Goal: Use online tool/utility: Utilize a website feature to perform a specific function

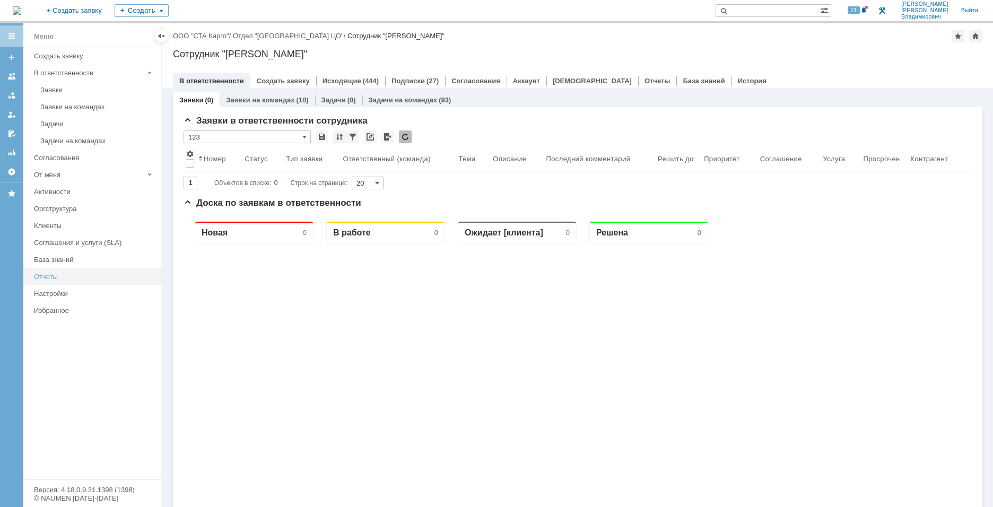
click at [50, 275] on div "Отчеты" at bounding box center [94, 277] width 121 height 8
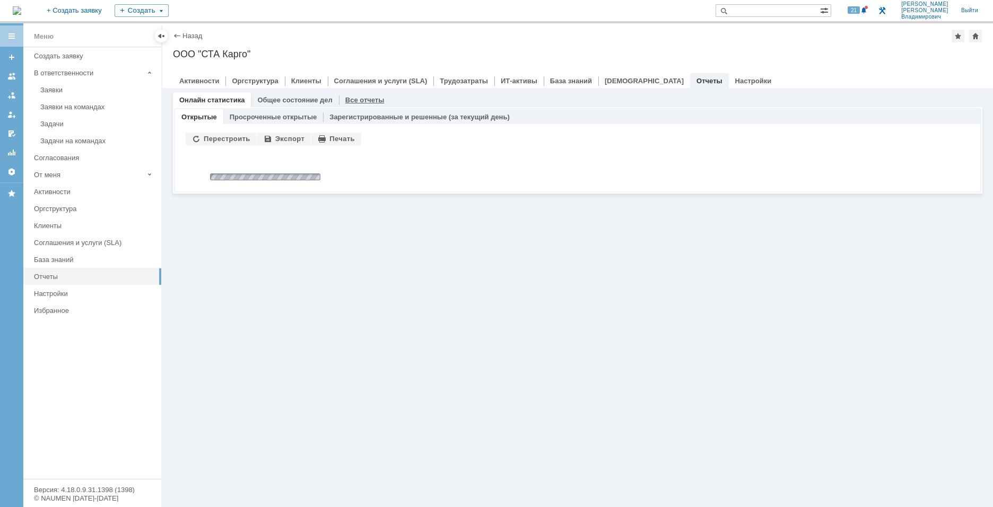
click at [356, 103] on link "Все отчеты" at bounding box center [364, 100] width 39 height 8
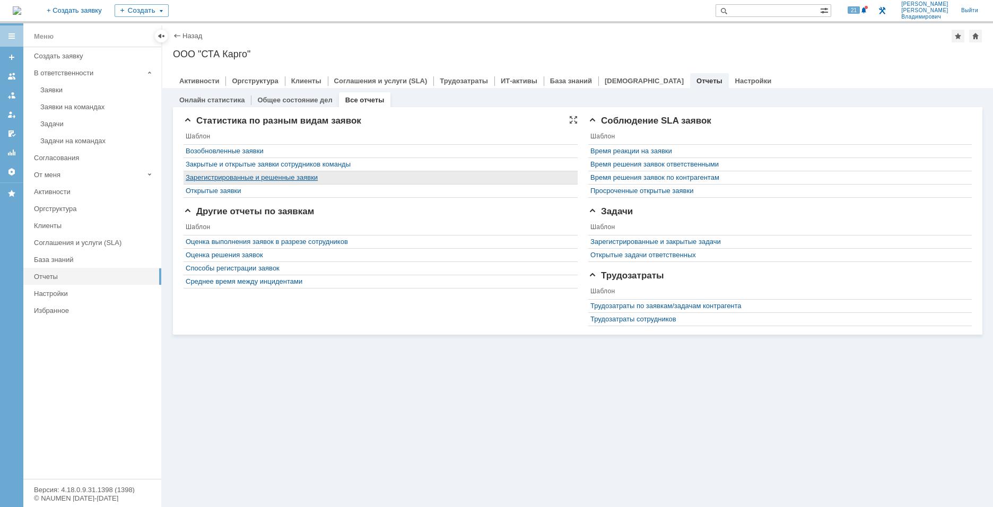
click at [254, 178] on link "Зарегистрированные и решенные заявки" at bounding box center [252, 178] width 132 height 8
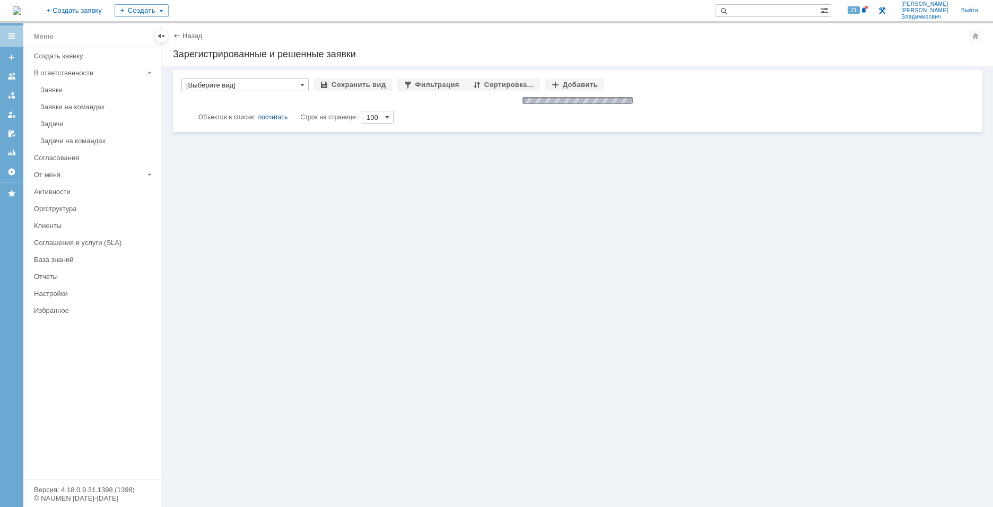
type input "[Выберите вид]"
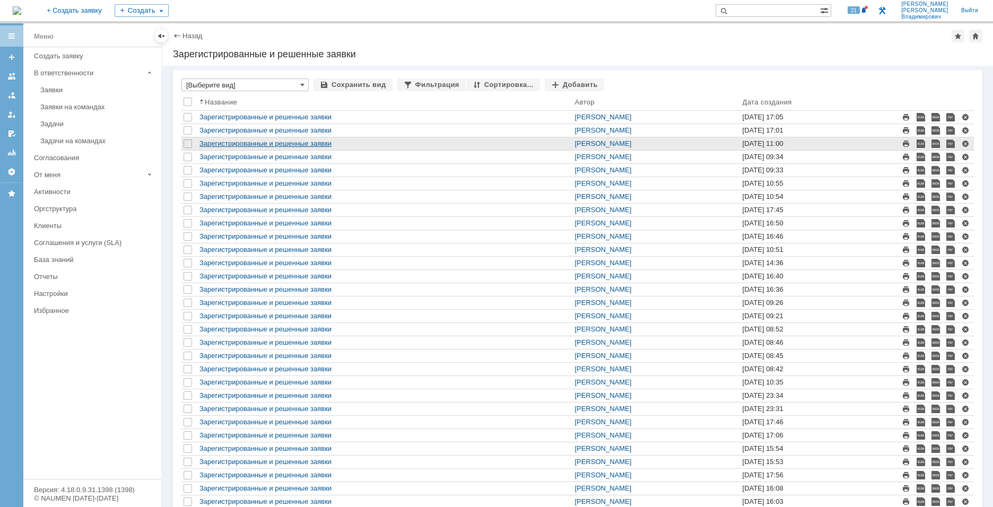
click at [327, 144] on link "Зарегистрированные и решенные заявки" at bounding box center [266, 144] width 132 height 8
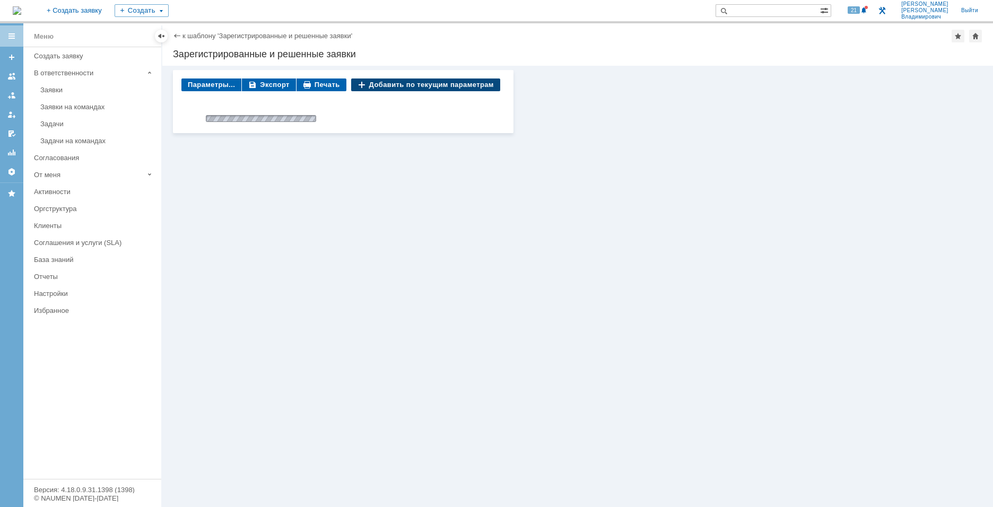
click at [410, 89] on div "Добавить по текущим параметрам" at bounding box center [425, 85] width 149 height 13
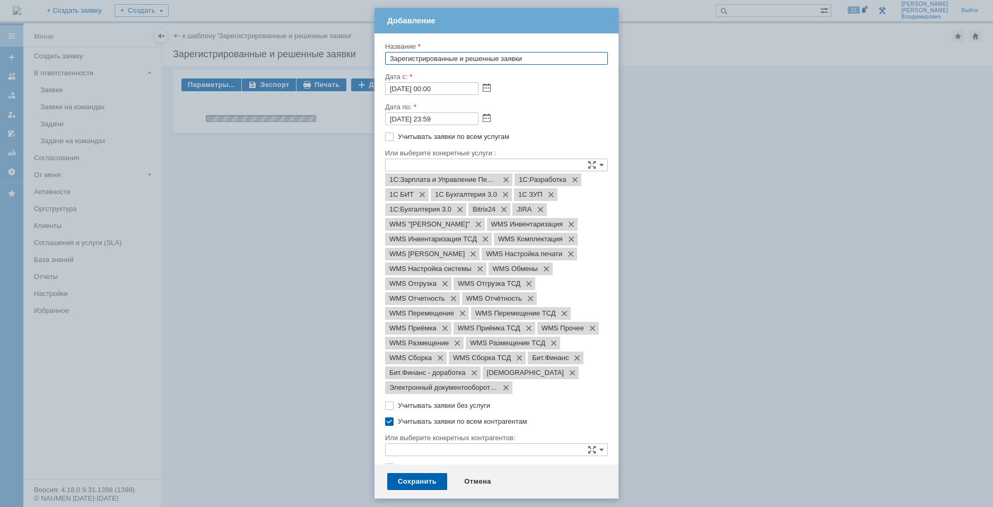
click at [406, 90] on input "[DATE] 00:00" at bounding box center [431, 88] width 93 height 13
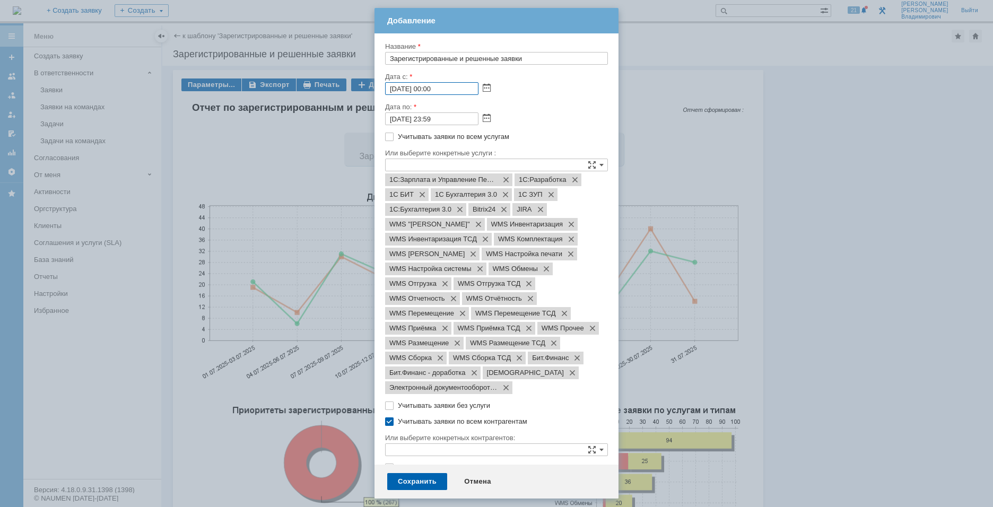
click at [407, 90] on input "[DATE] 00:00" at bounding box center [431, 88] width 93 height 13
type input "[DATE] 00:00"
click at [406, 118] on input "[DATE] 23:59" at bounding box center [431, 119] width 93 height 13
type input "[DATE] 23:59"
click at [424, 481] on div "Сохранить" at bounding box center [417, 481] width 60 height 17
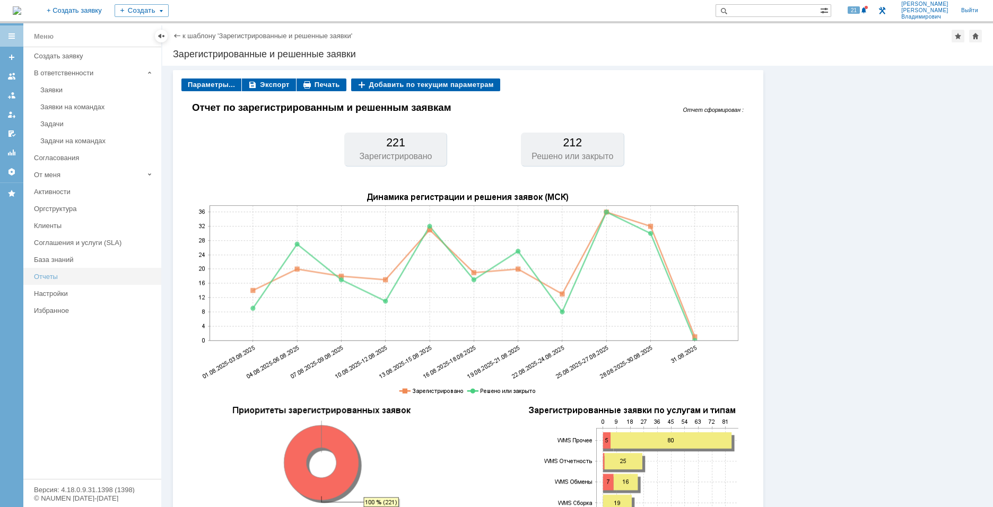
click at [50, 276] on div "Отчеты" at bounding box center [94, 277] width 121 height 8
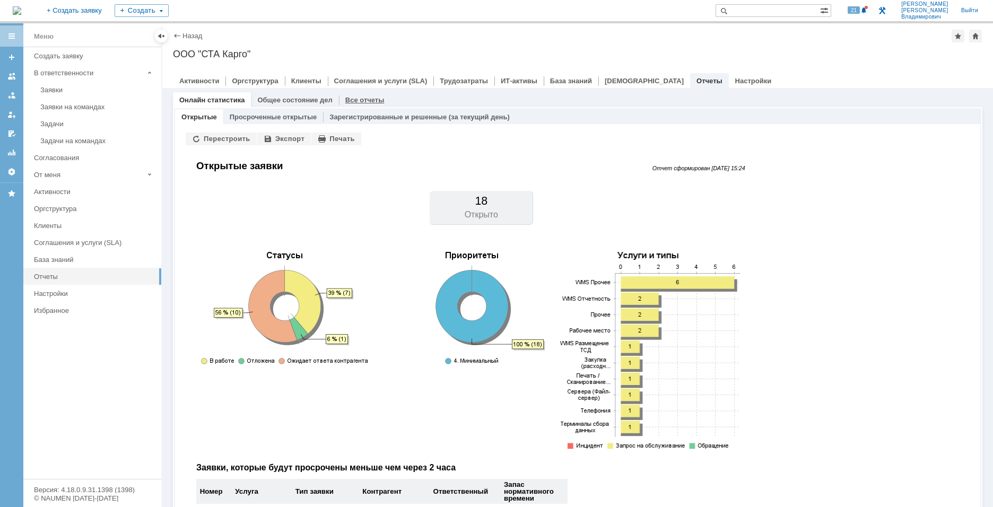
click at [347, 99] on link "Все отчеты" at bounding box center [364, 100] width 39 height 8
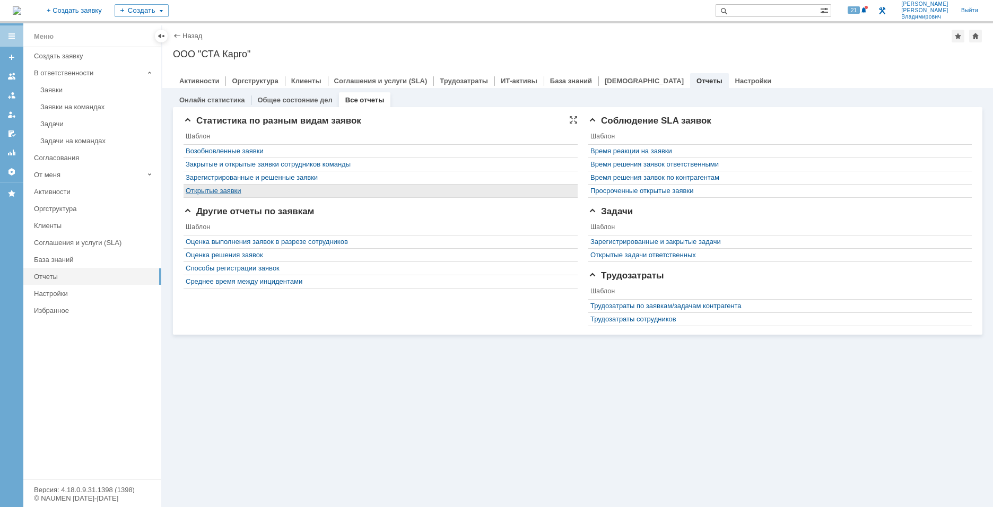
click at [223, 189] on link "Открытые заявки" at bounding box center [214, 191] width 56 height 8
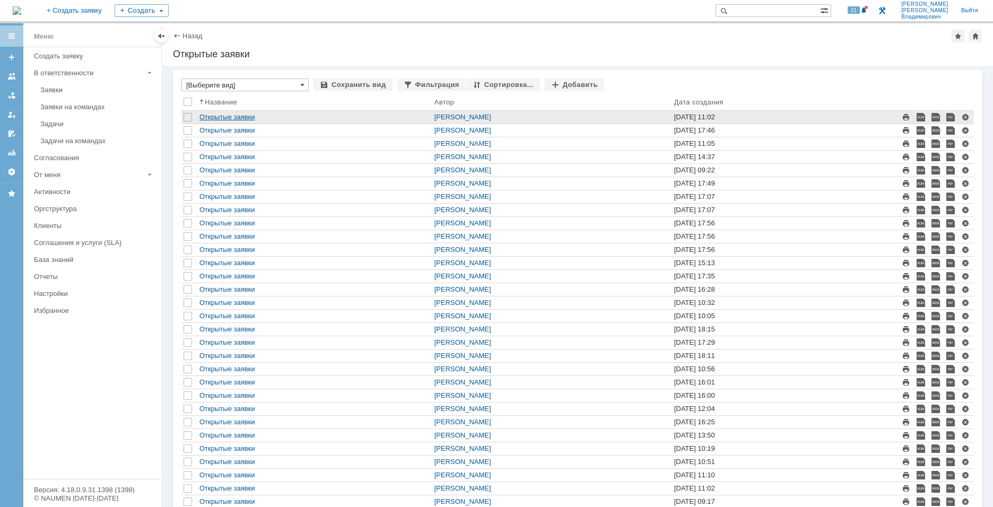
click at [249, 118] on link "Открытые заявки" at bounding box center [228, 117] width 56 height 8
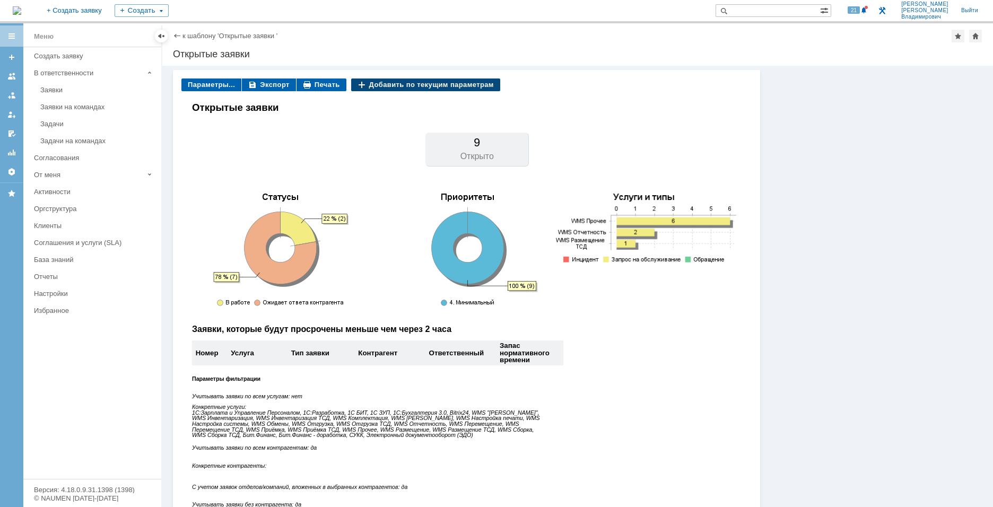
click at [462, 82] on div "Добавить по текущим параметрам" at bounding box center [425, 85] width 149 height 13
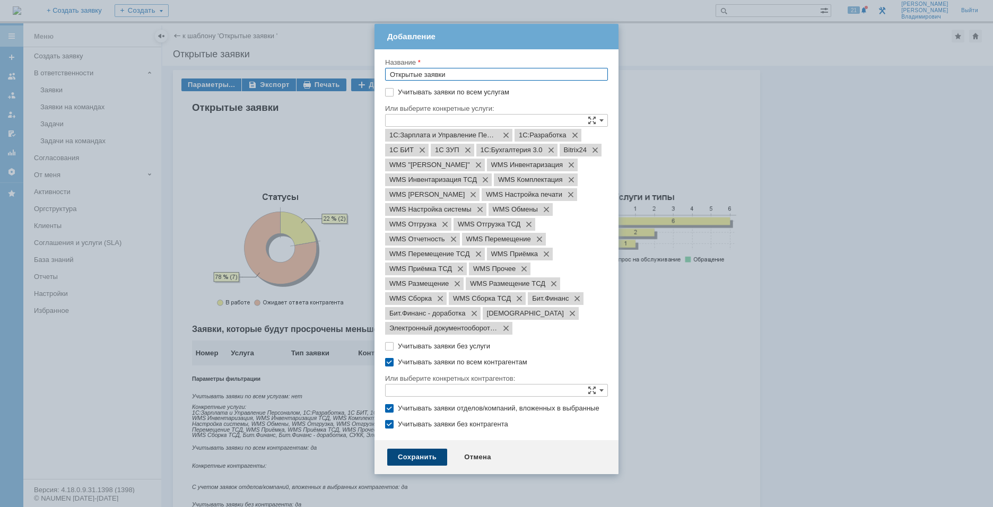
click at [410, 466] on div "Сохранить" at bounding box center [417, 457] width 60 height 17
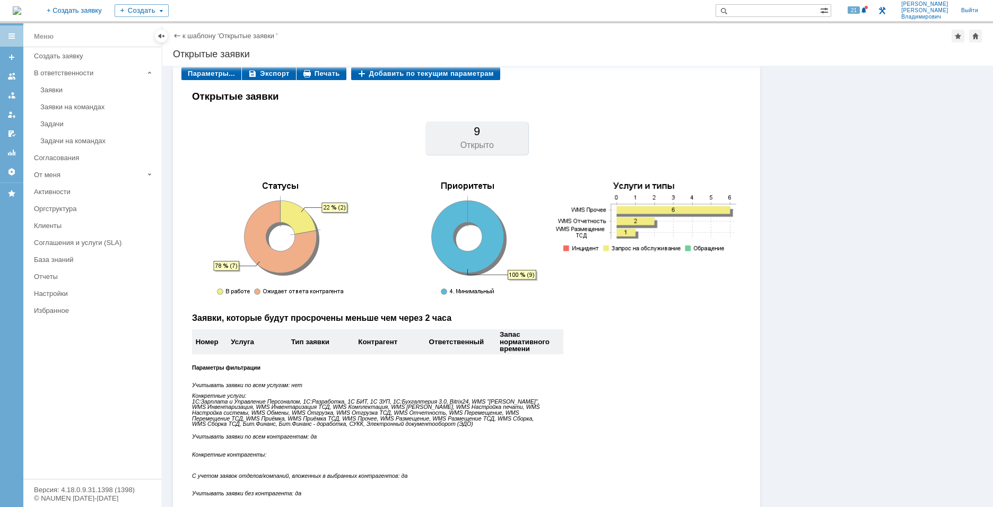
scroll to position [29, 0]
